Goal: Check status: Check status

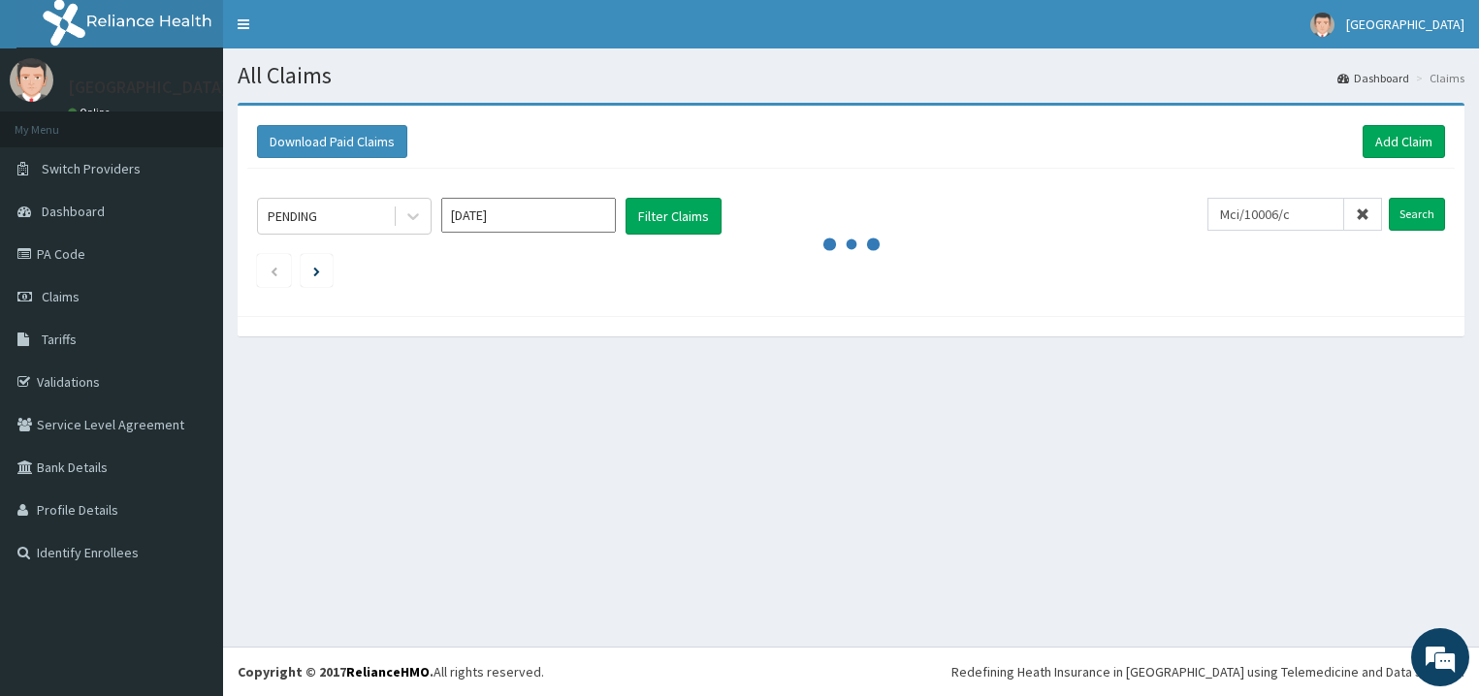
click at [1414, 217] on input "Search" at bounding box center [1417, 214] width 56 height 33
click at [1415, 216] on input "Search" at bounding box center [1417, 214] width 56 height 33
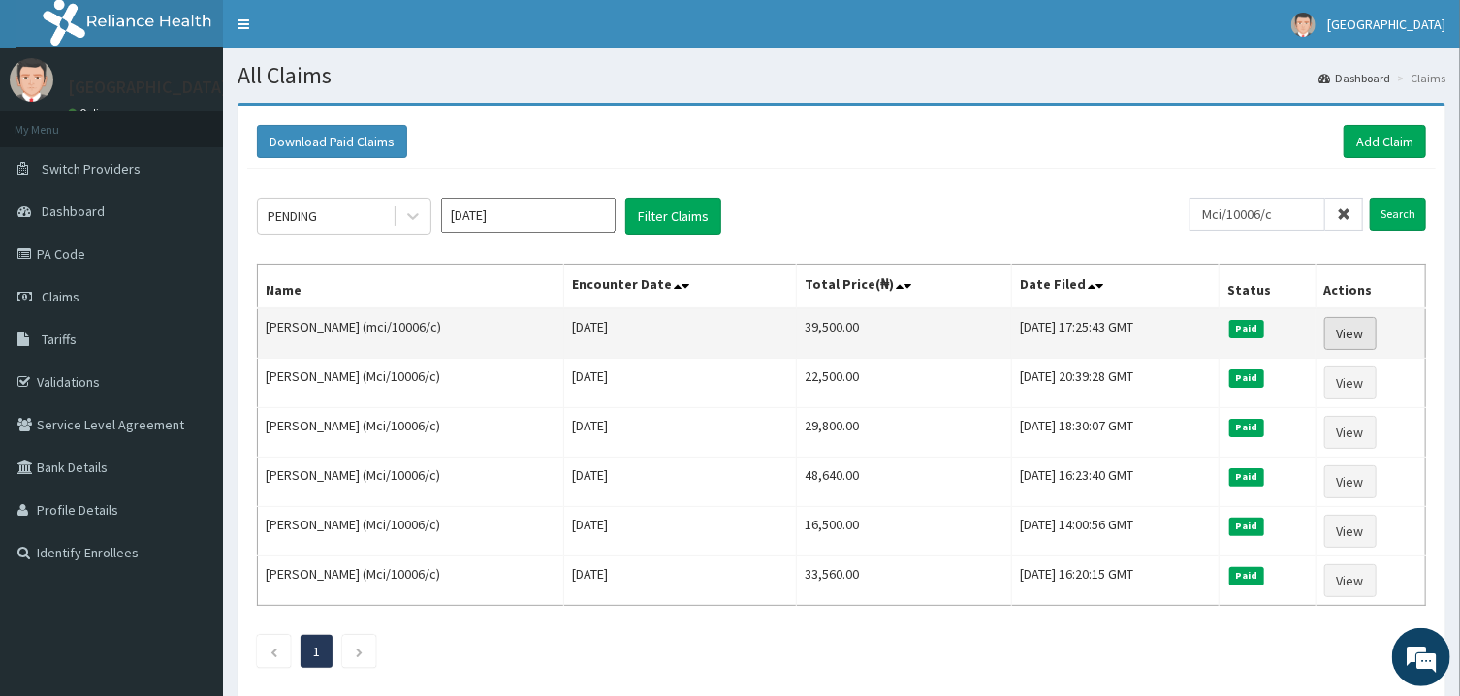
click at [1363, 342] on link "View" at bounding box center [1351, 333] width 52 height 33
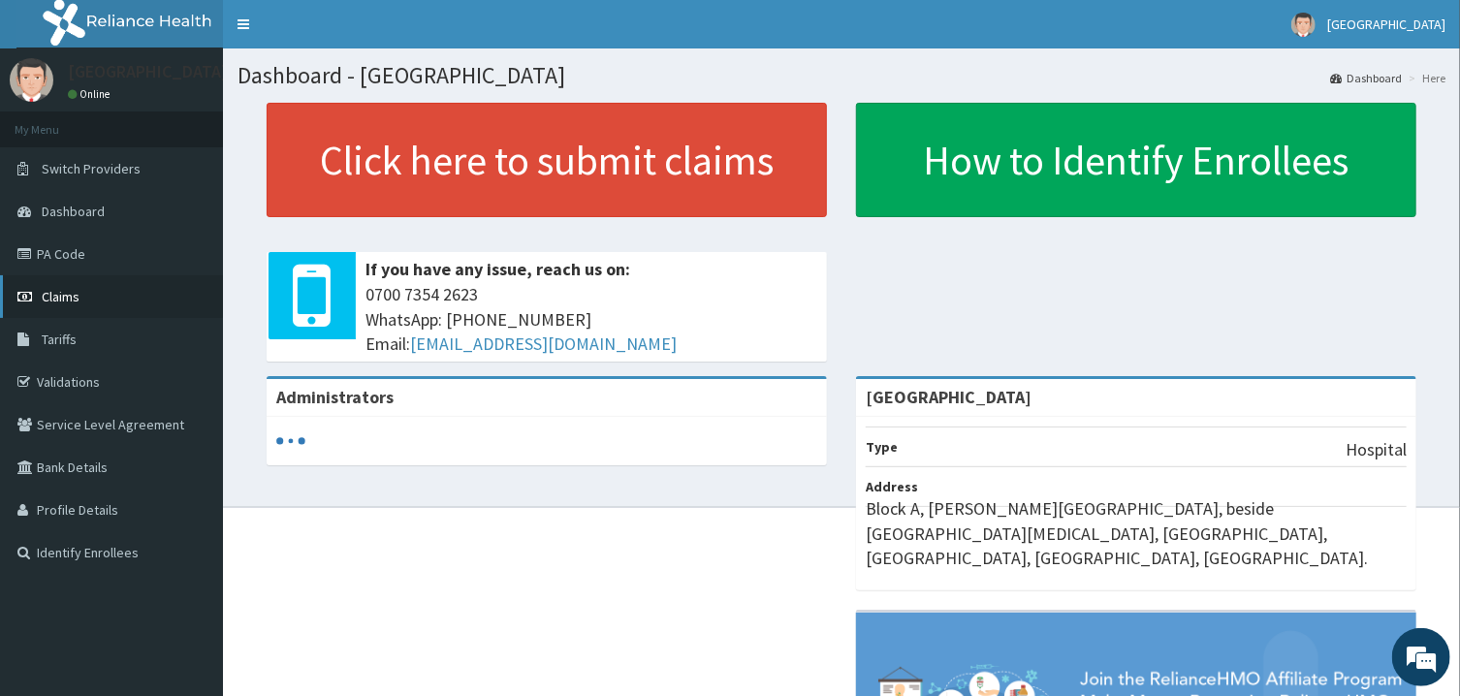
click at [80, 300] on span "Claims" at bounding box center [61, 296] width 38 height 17
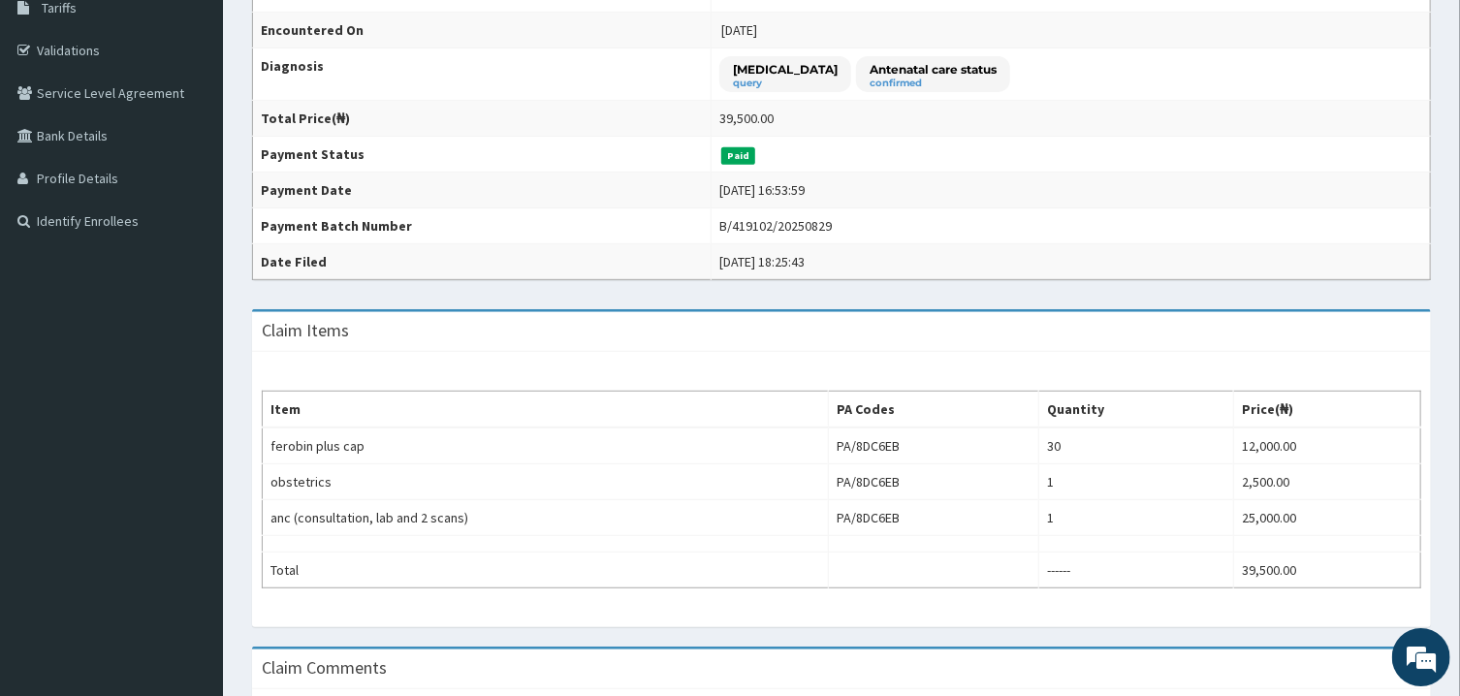
scroll to position [335, 0]
